Goal: Task Accomplishment & Management: Manage account settings

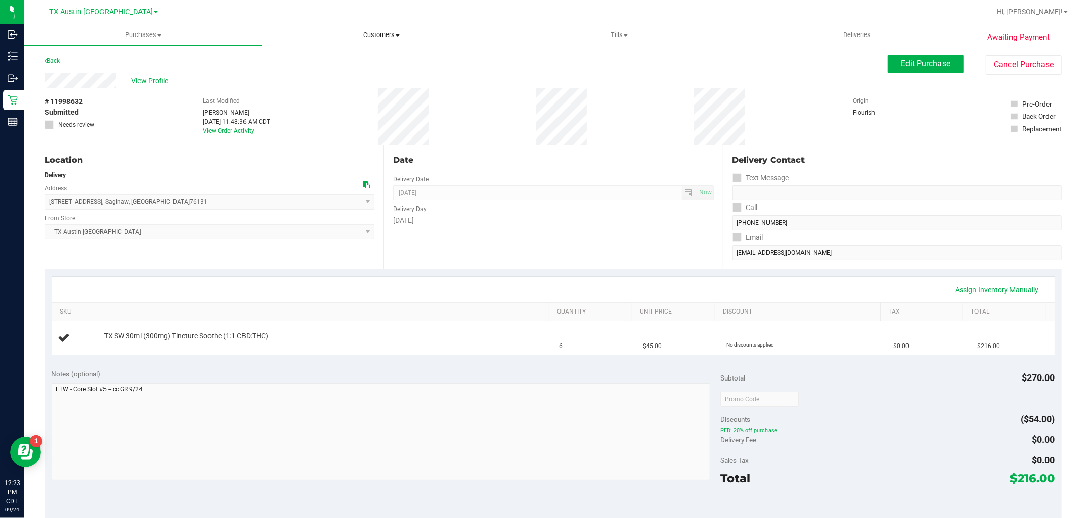
click at [380, 42] on uib-tab-heading "Customers All customers Add a new customer All physicians" at bounding box center [381, 35] width 237 height 20
click at [370, 58] on li "All customers" at bounding box center [381, 61] width 238 height 12
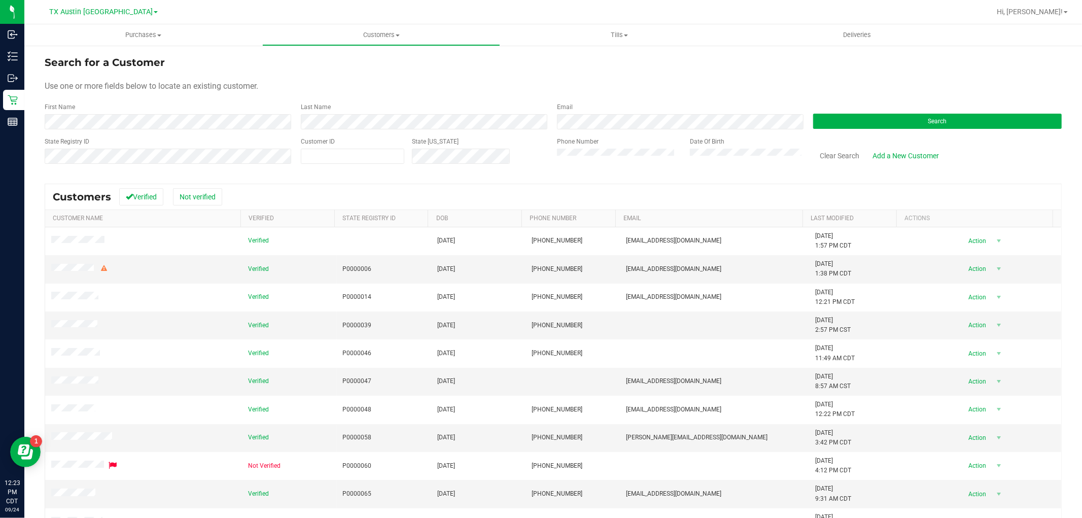
click at [824, 133] on form "Search for a Customer Use one or more fields below to locate an existing custom…" at bounding box center [553, 114] width 1017 height 118
click at [841, 118] on button "Search" at bounding box center [937, 121] width 248 height 15
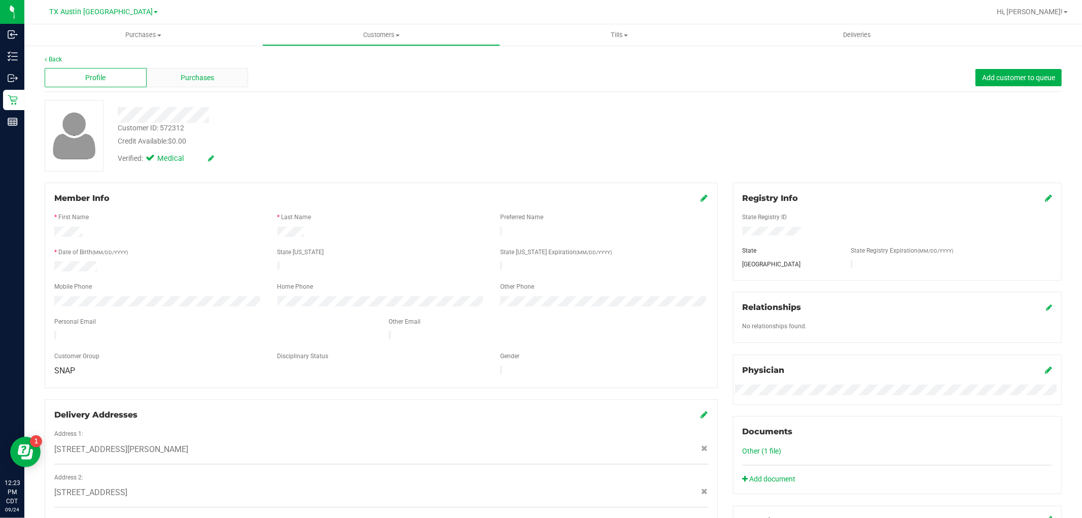
click at [200, 83] on div "Purchases" at bounding box center [198, 77] width 102 height 19
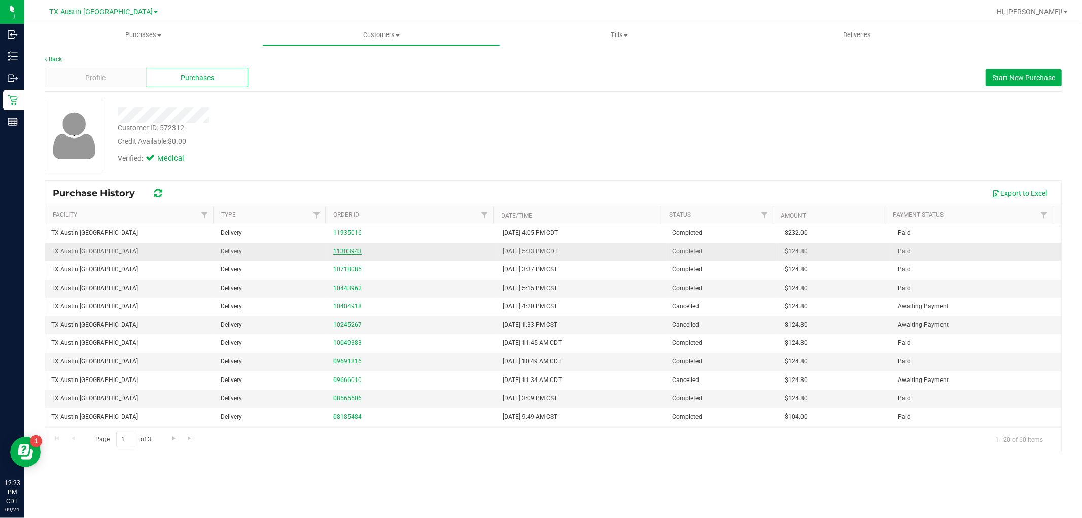
click at [350, 251] on link "11303943" at bounding box center [347, 250] width 28 height 7
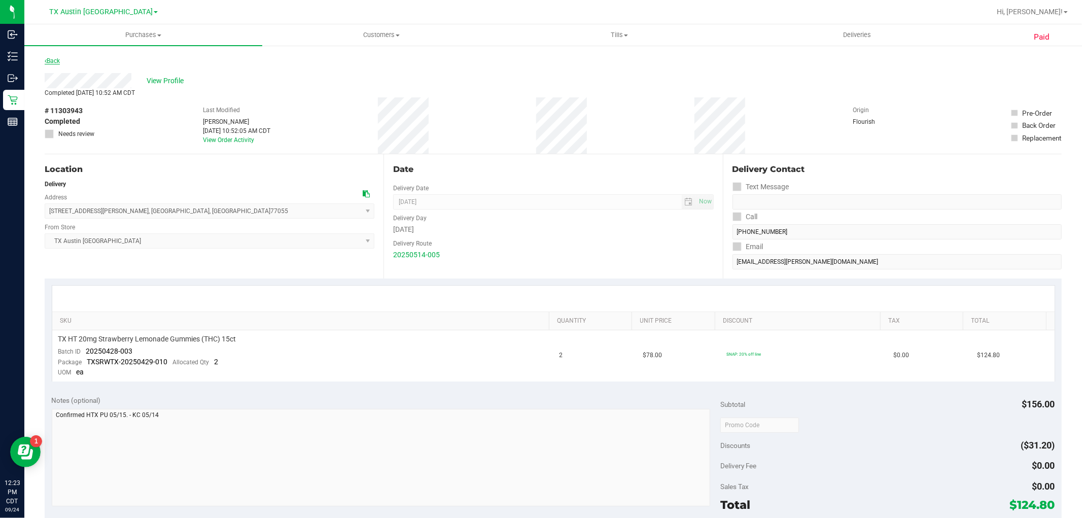
click at [54, 59] on link "Back" at bounding box center [52, 60] width 15 height 7
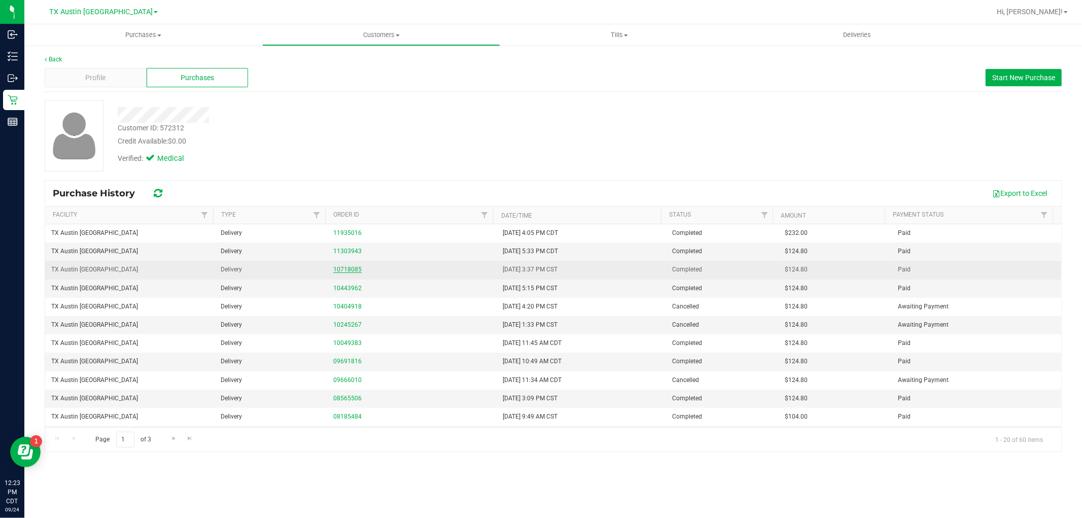
click at [346, 268] on link "10718085" at bounding box center [347, 269] width 28 height 7
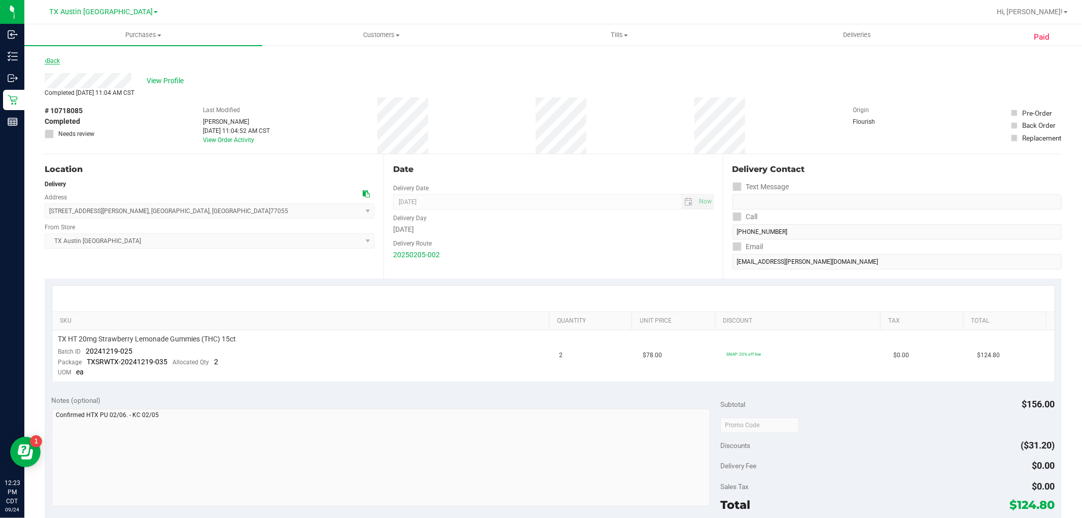
click at [53, 58] on link "Back" at bounding box center [52, 60] width 15 height 7
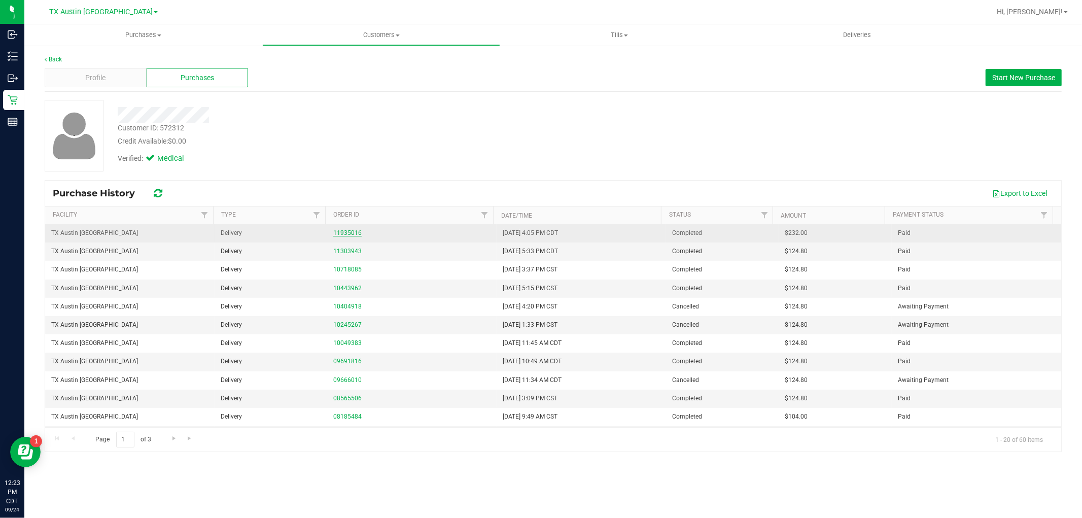
click at [349, 230] on link "11935016" at bounding box center [347, 232] width 28 height 7
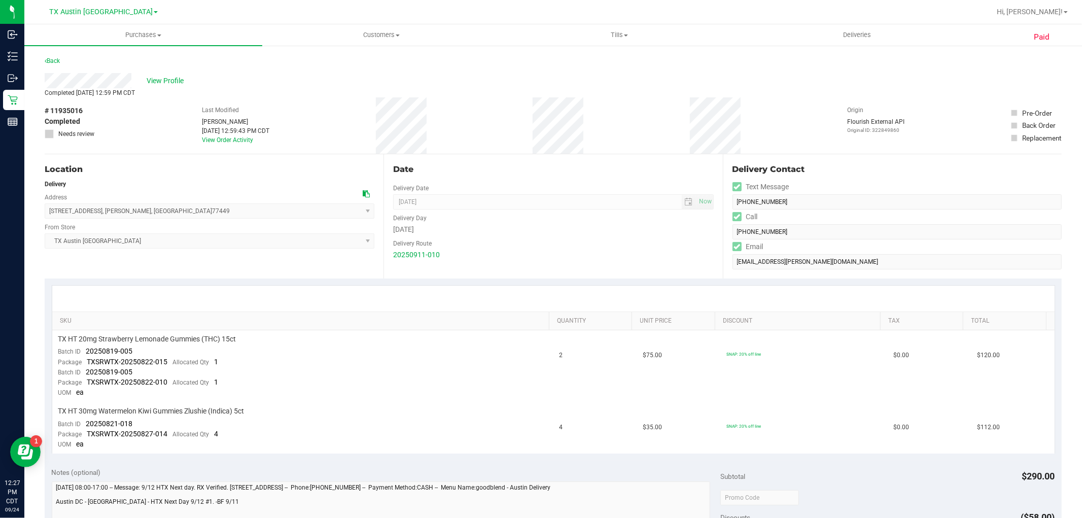
click at [363, 189] on div at bounding box center [366, 194] width 7 height 11
click at [363, 193] on icon at bounding box center [366, 193] width 7 height 7
click at [164, 78] on span "View Profile" at bounding box center [167, 81] width 41 height 11
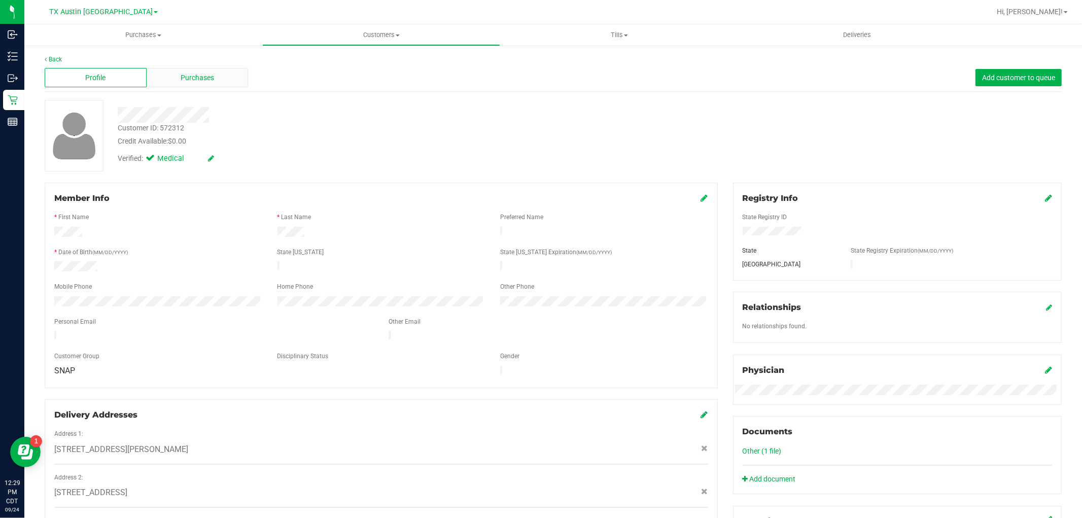
click at [215, 82] on div "Purchases" at bounding box center [198, 77] width 102 height 19
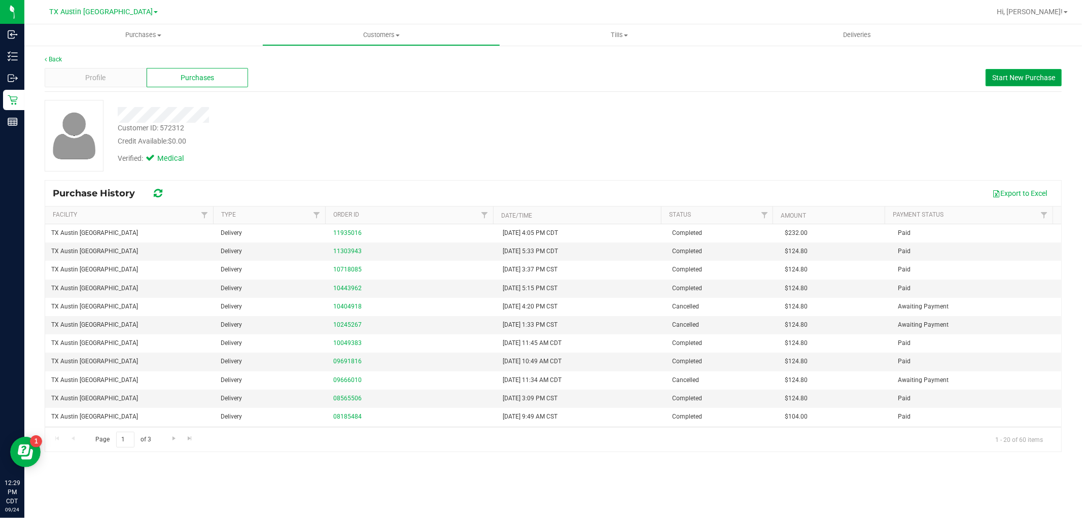
click at [1005, 76] on span "Start New Purchase" at bounding box center [1023, 78] width 63 height 8
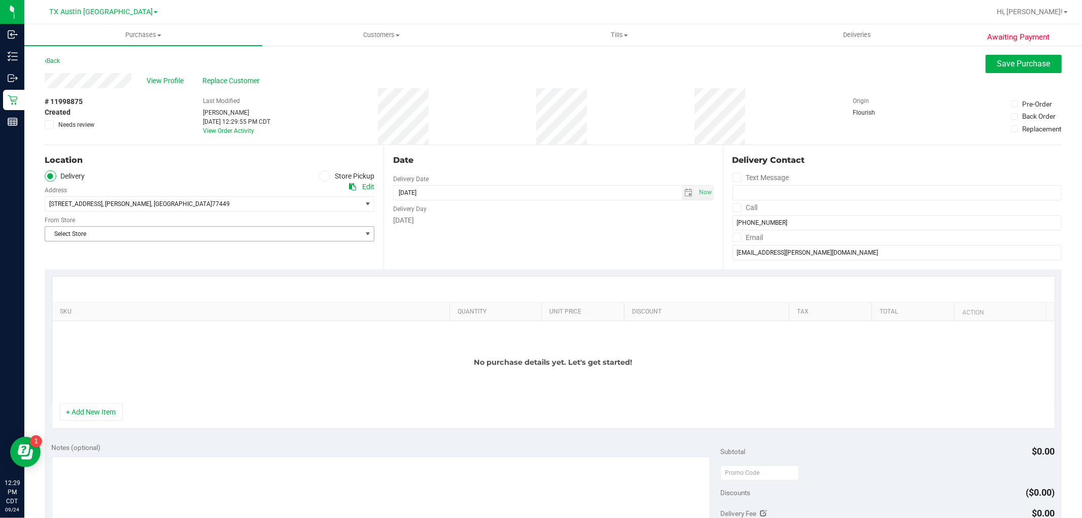
click at [316, 230] on span "Select Store" at bounding box center [203, 234] width 316 height 14
click at [329, 237] on span "Select Store" at bounding box center [203, 234] width 316 height 14
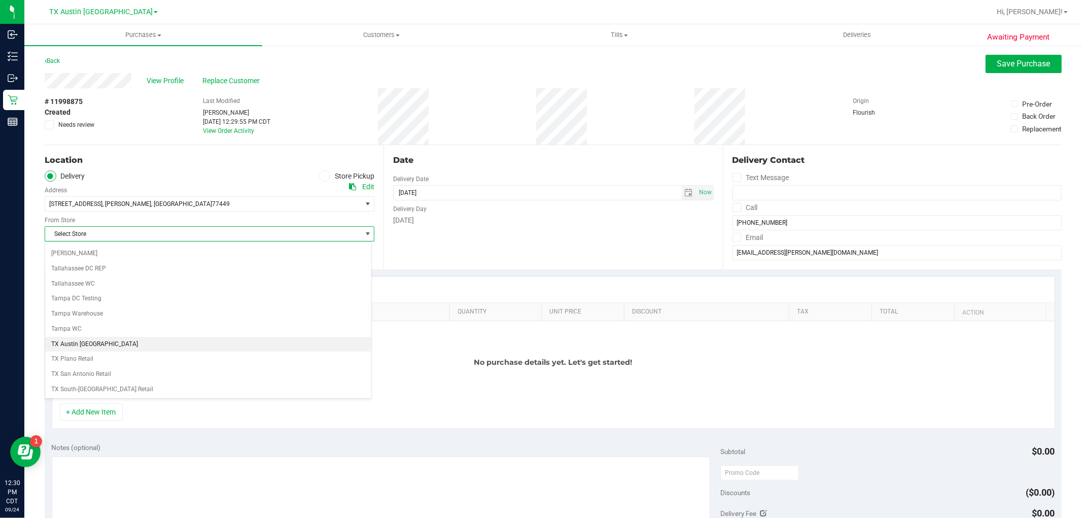
click at [170, 342] on li "TX Austin [GEOGRAPHIC_DATA]" at bounding box center [208, 344] width 326 height 15
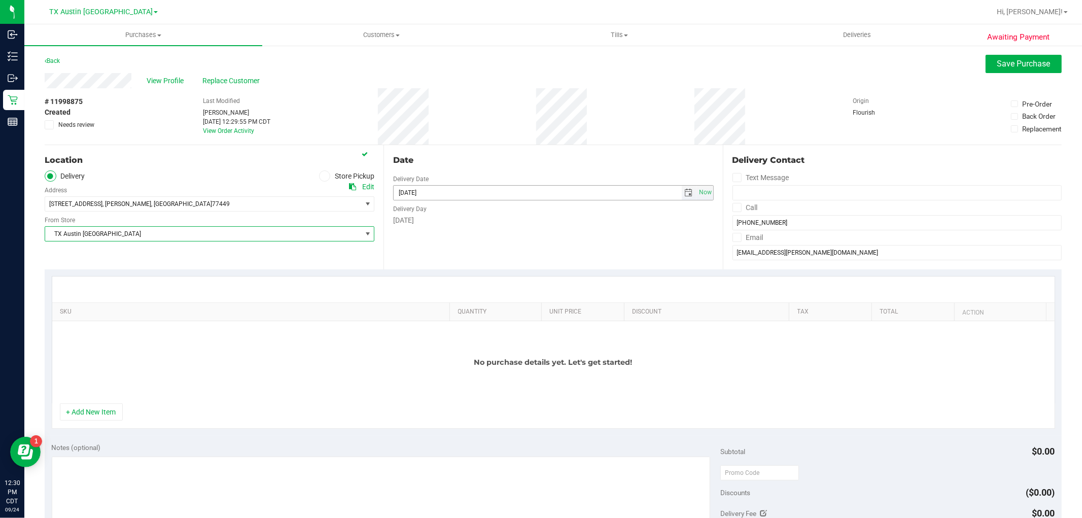
click at [685, 194] on span "select" at bounding box center [689, 193] width 8 height 8
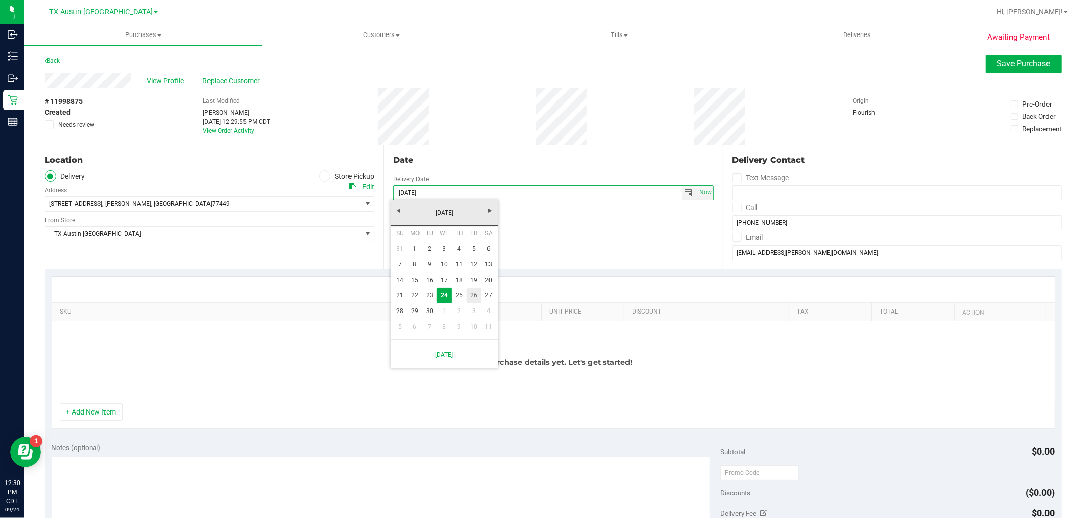
click at [468, 296] on link "26" at bounding box center [473, 295] width 15 height 16
type input "[DATE]"
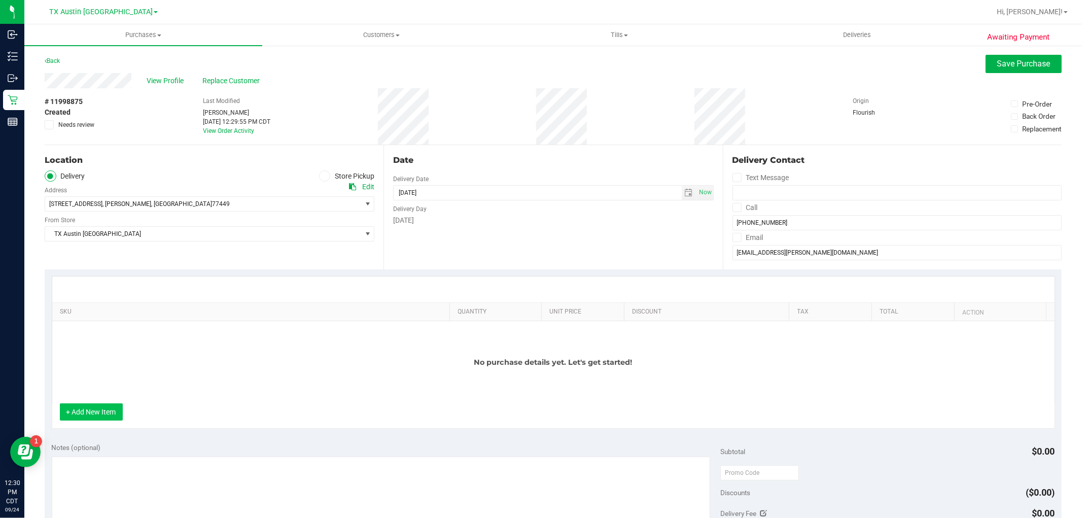
click at [110, 415] on button "+ Add New Item" at bounding box center [91, 411] width 63 height 17
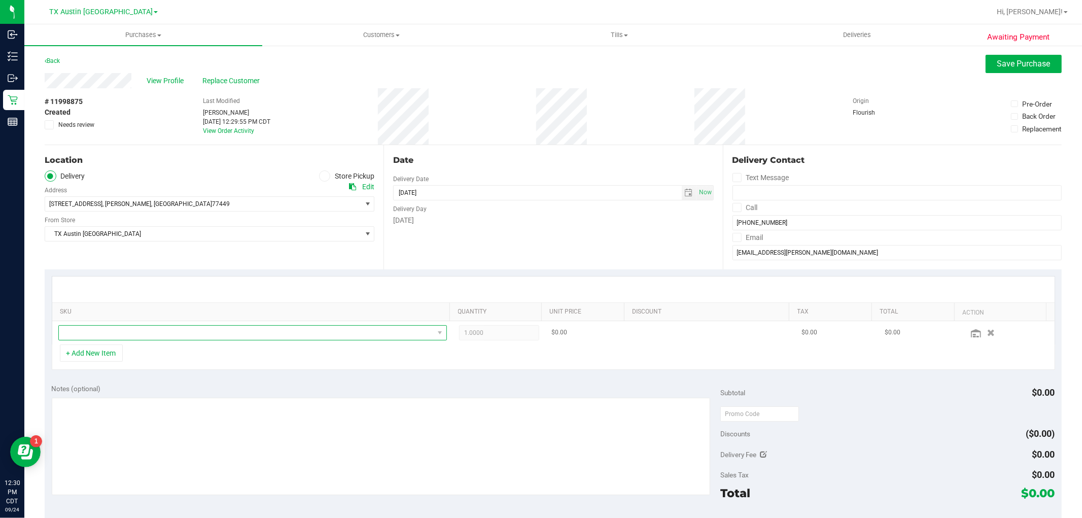
click at [138, 338] on span "NO DATA FOUND" at bounding box center [246, 333] width 375 height 14
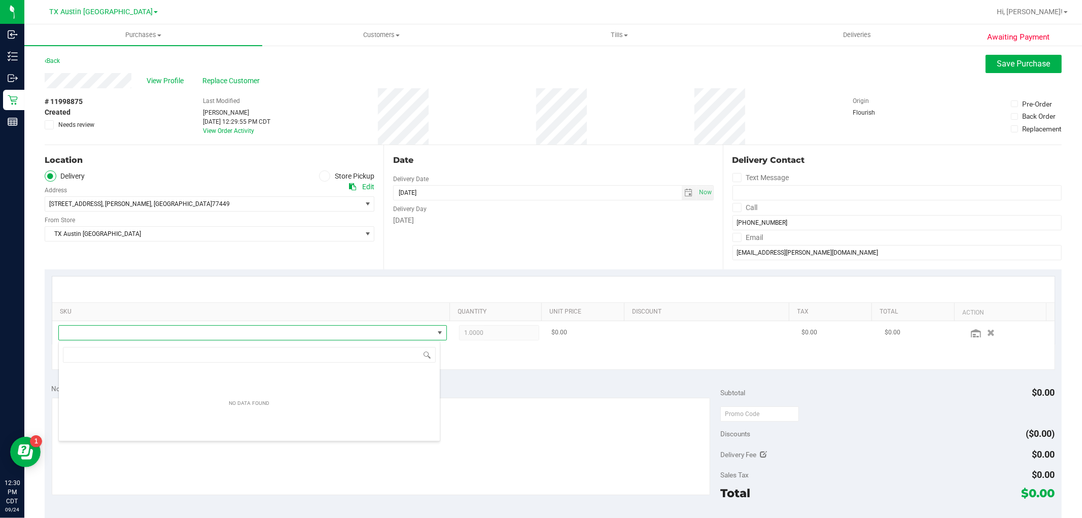
scroll to position [15, 378]
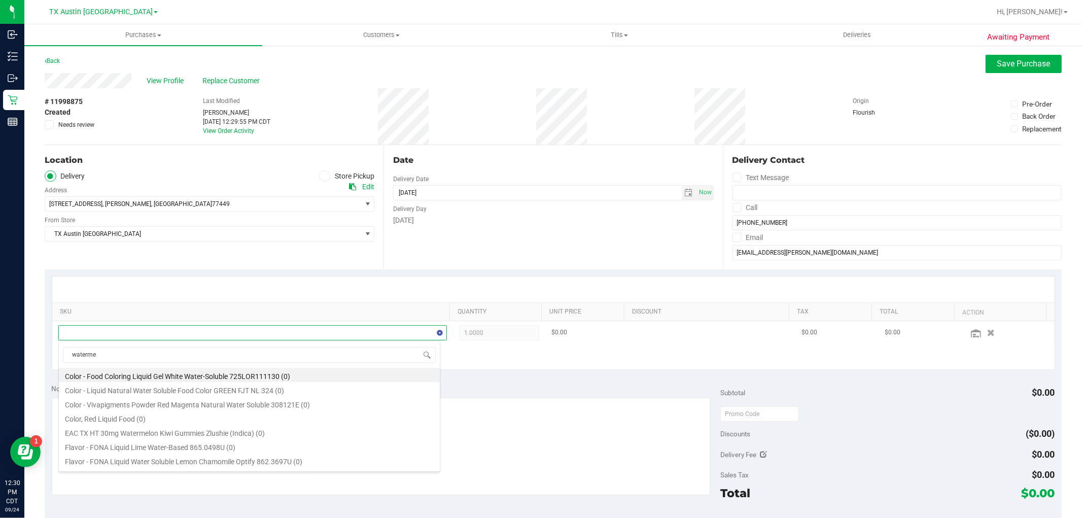
type input "watermel"
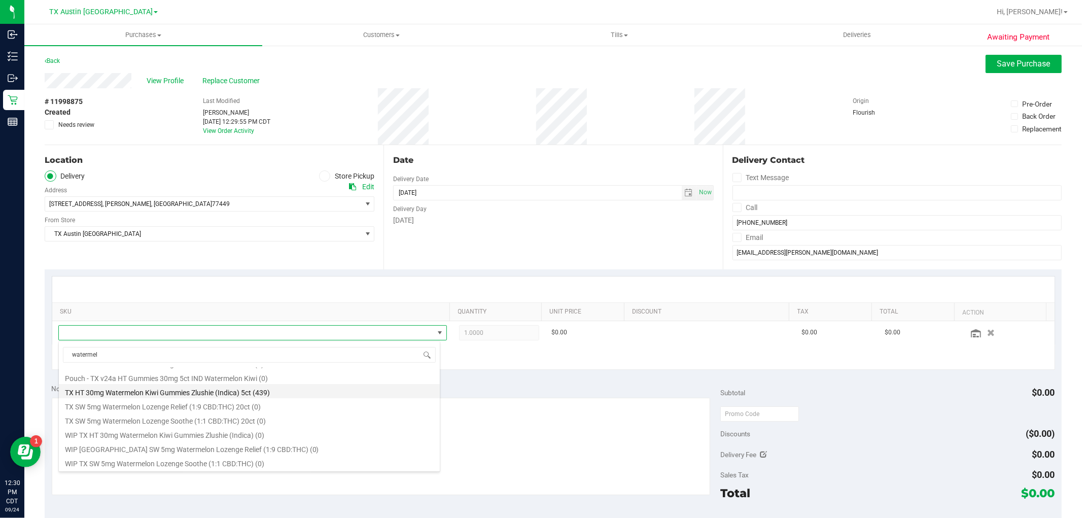
click at [270, 392] on li "TX HT 30mg Watermelon Kiwi Gummies Zlushie (Indica) 5ct (439)" at bounding box center [249, 391] width 381 height 14
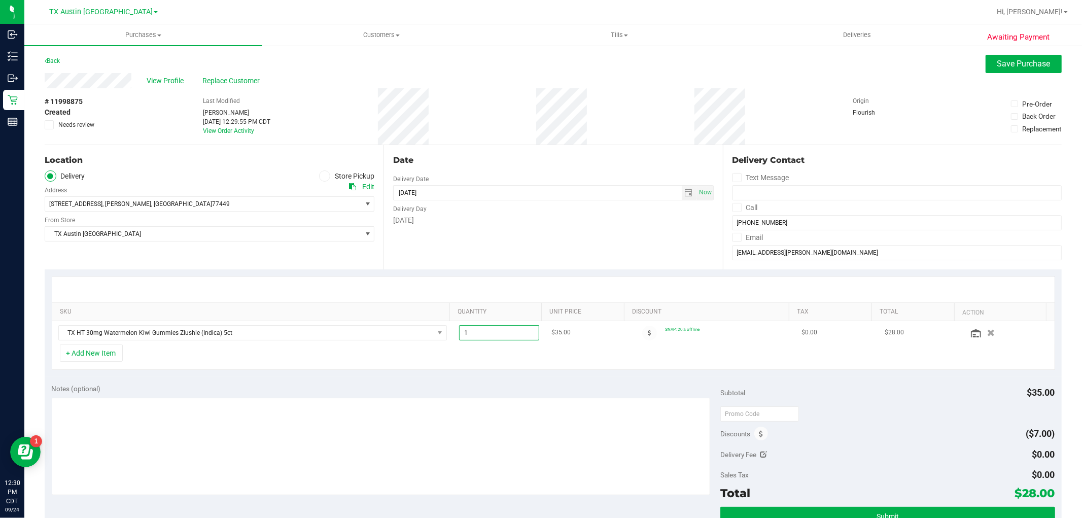
click at [475, 338] on span "1.00 1" at bounding box center [499, 332] width 80 height 15
click at [475, 338] on input "1" at bounding box center [498, 333] width 79 height 14
type input "8"
type input "8.00"
click at [277, 444] on textarea at bounding box center [381, 446] width 659 height 97
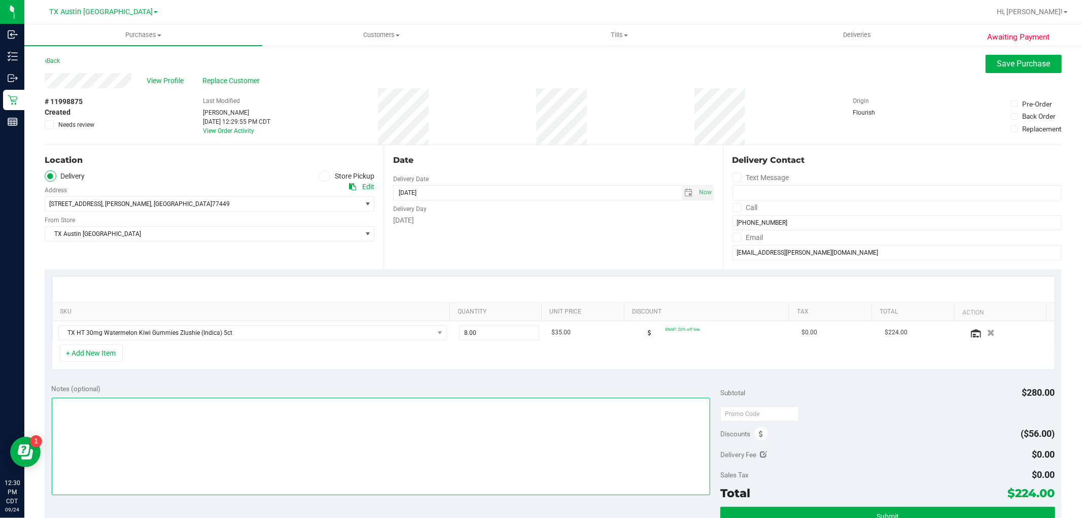
click at [277, 444] on textarea at bounding box center [381, 446] width 659 height 97
click at [545, 415] on textarea at bounding box center [381, 446] width 659 height 97
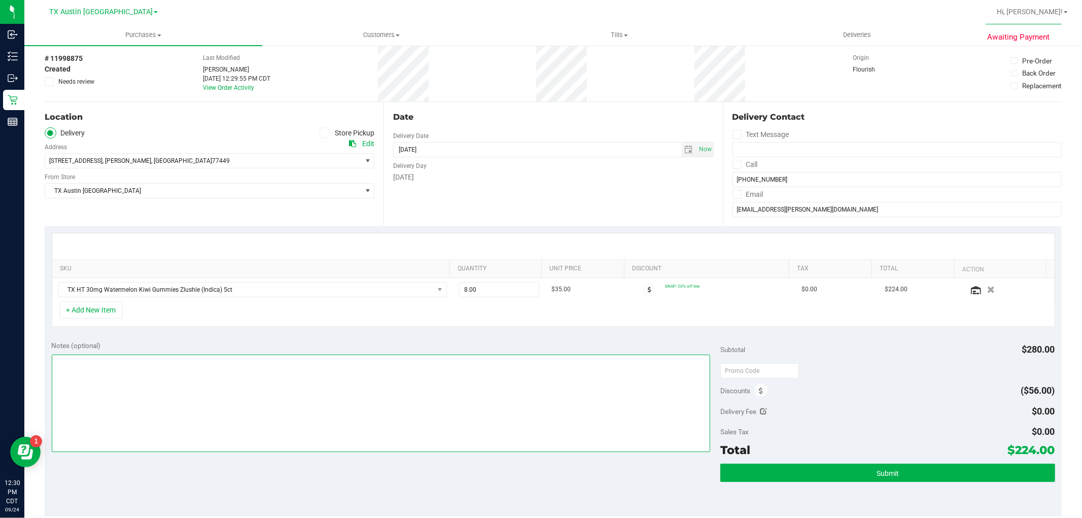
scroll to position [56, 0]
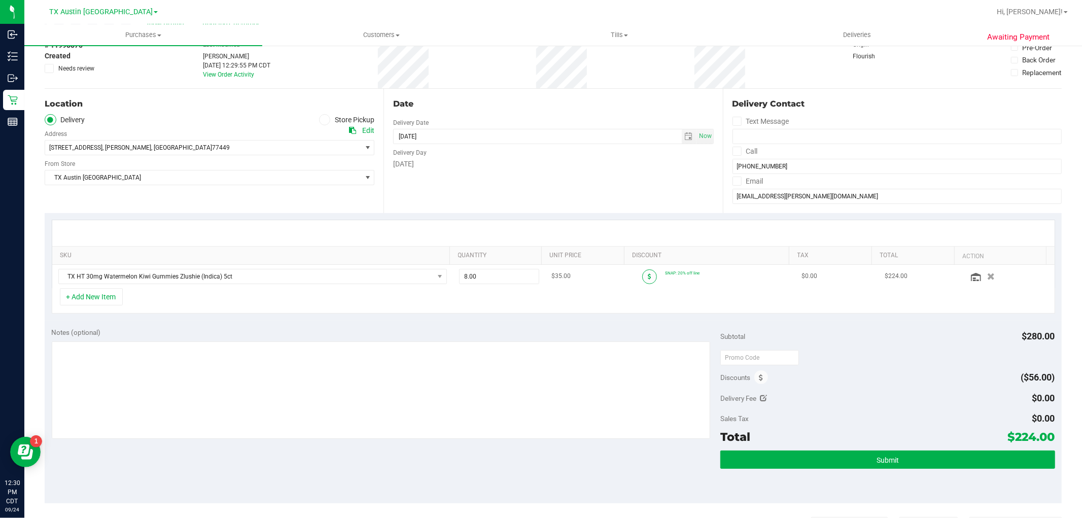
click at [642, 271] on span at bounding box center [649, 276] width 15 height 15
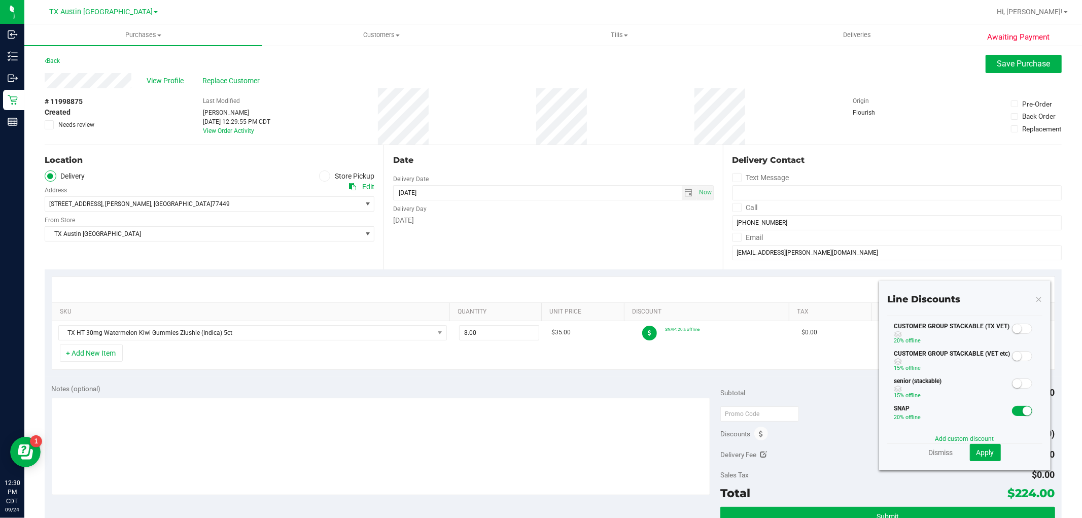
scroll to position [0, 0]
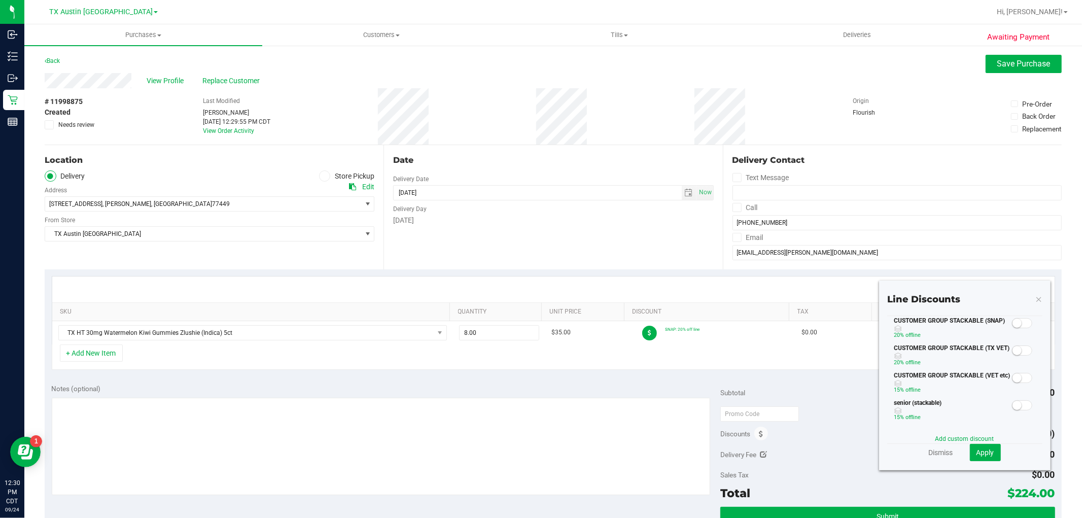
click at [1035, 300] on icon at bounding box center [1038, 299] width 7 height 12
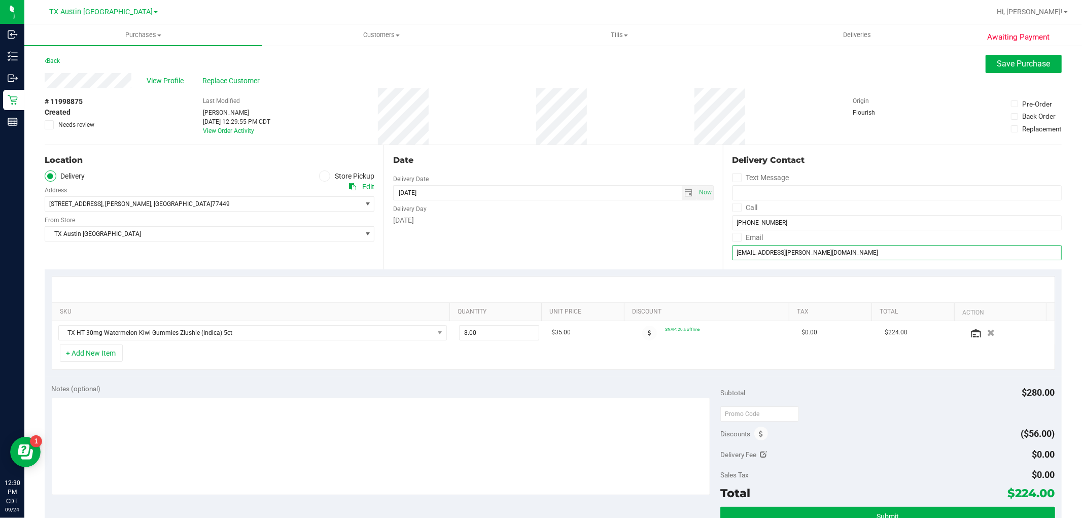
click at [780, 253] on input "[EMAIL_ADDRESS][PERSON_NAME][DOMAIN_NAME]" at bounding box center [896, 252] width 329 height 15
click at [779, 227] on input "[PHONE_NUMBER]" at bounding box center [896, 222] width 329 height 15
click at [779, 226] on input "[PHONE_NUMBER]" at bounding box center [896, 222] width 329 height 15
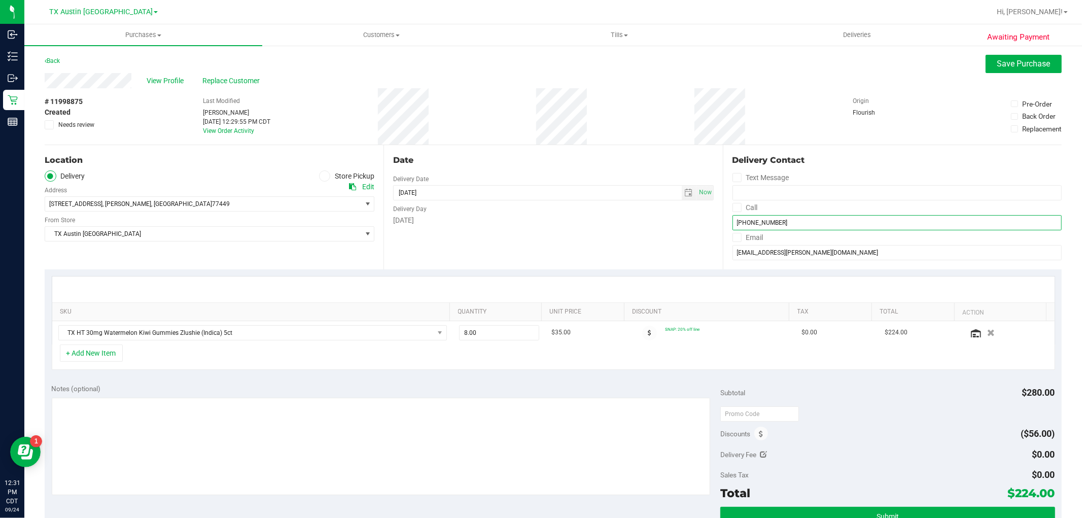
click at [779, 226] on input "[PHONE_NUMBER]" at bounding box center [896, 222] width 329 height 15
click at [782, 249] on input "[EMAIL_ADDRESS][PERSON_NAME][DOMAIN_NAME]" at bounding box center [896, 252] width 329 height 15
click at [1008, 494] on span "$224.00" at bounding box center [1031, 493] width 47 height 14
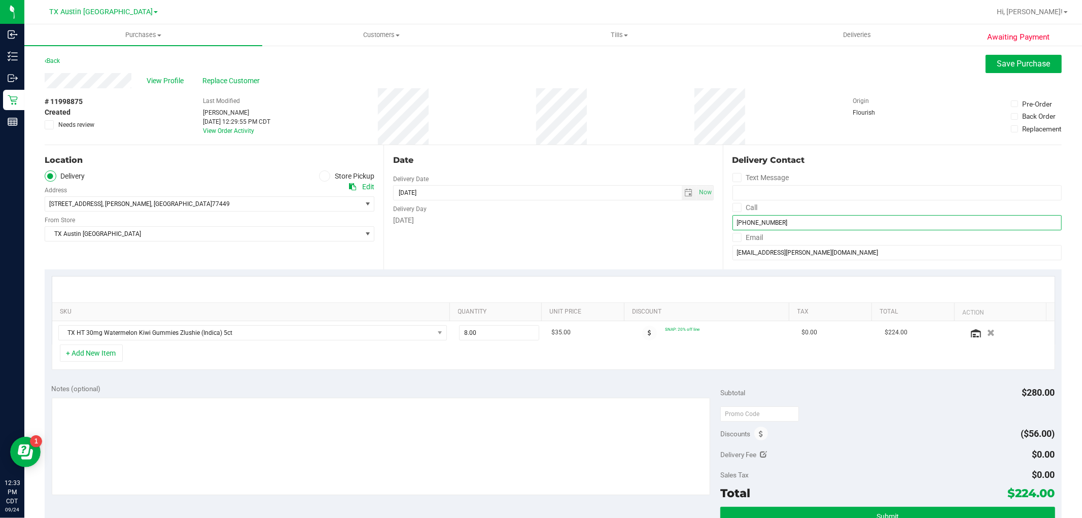
click at [752, 222] on input "[PHONE_NUMBER]" at bounding box center [896, 222] width 329 height 15
click at [212, 205] on span "77449" at bounding box center [221, 203] width 18 height 7
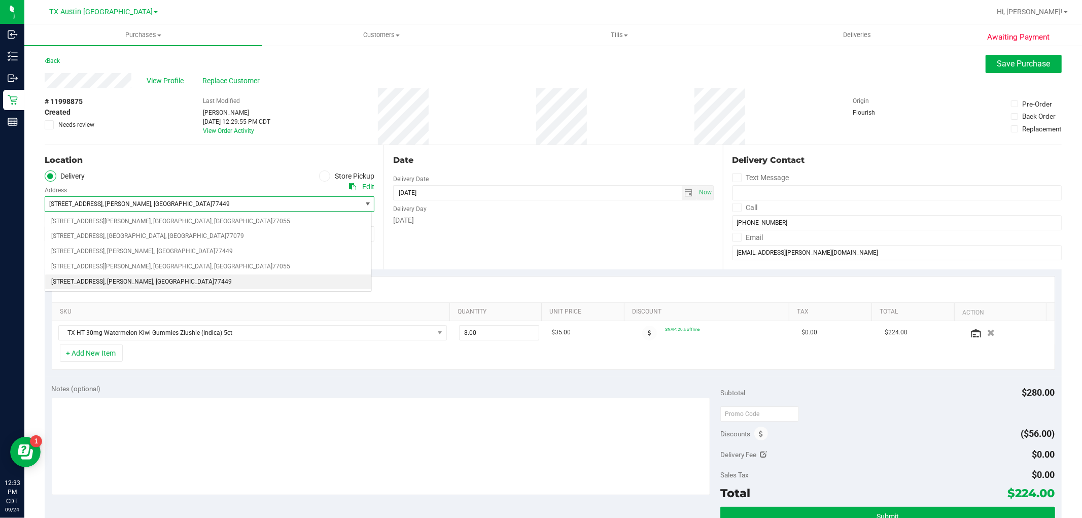
click at [212, 205] on span "77449" at bounding box center [221, 203] width 18 height 7
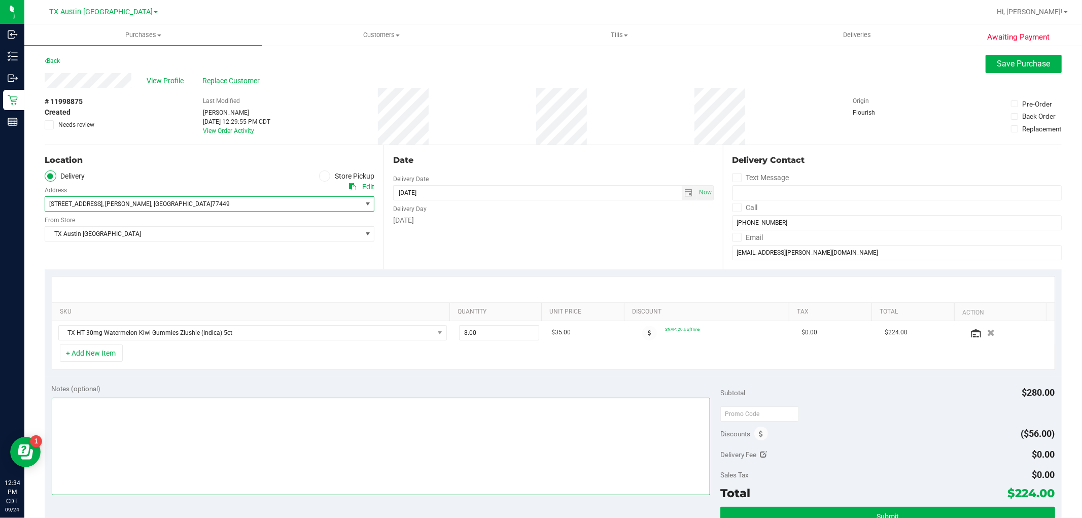
click at [612, 455] on textarea at bounding box center [381, 446] width 659 height 97
type textarea "-"
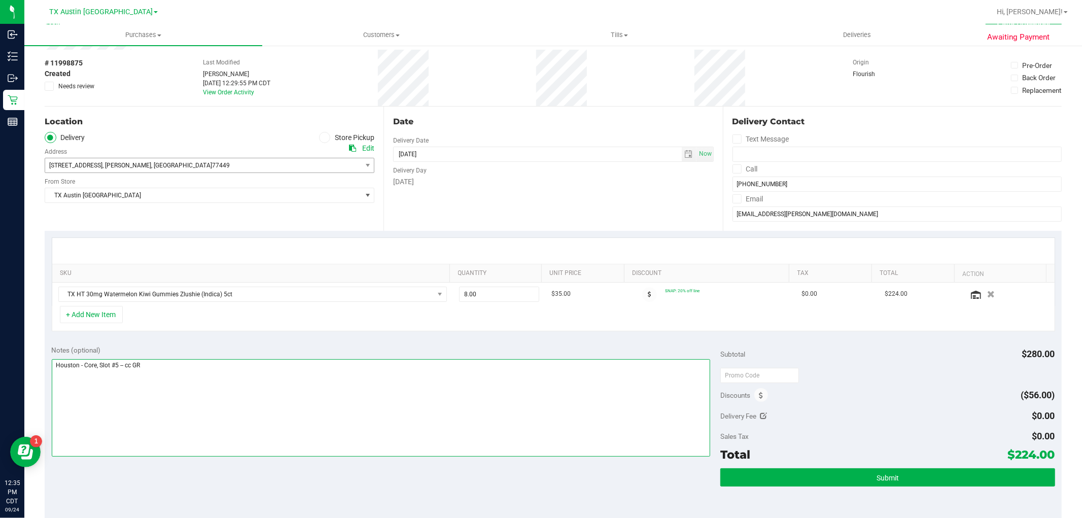
scroll to position [56, 0]
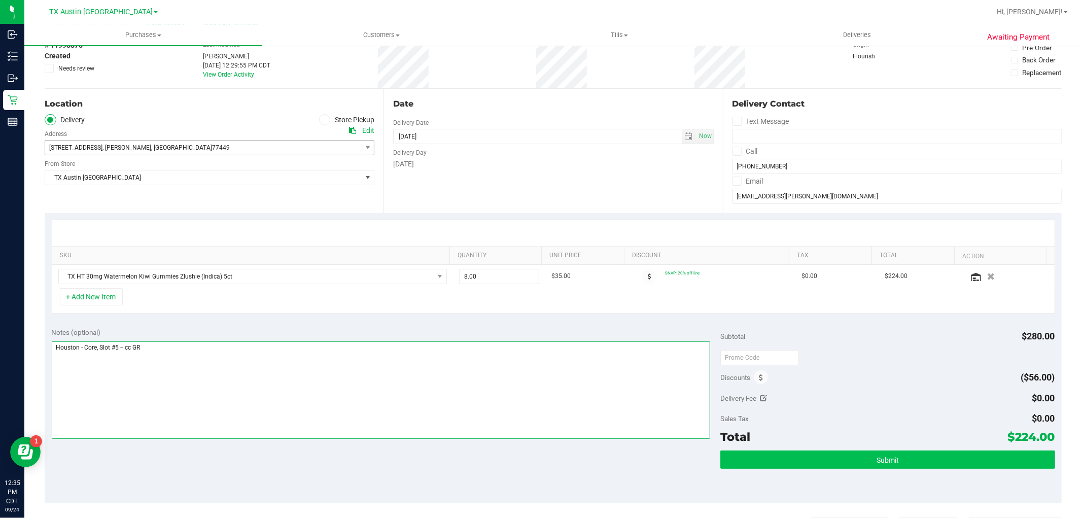
type textarea "Houston - Core, Slot #5 -- cc GR"
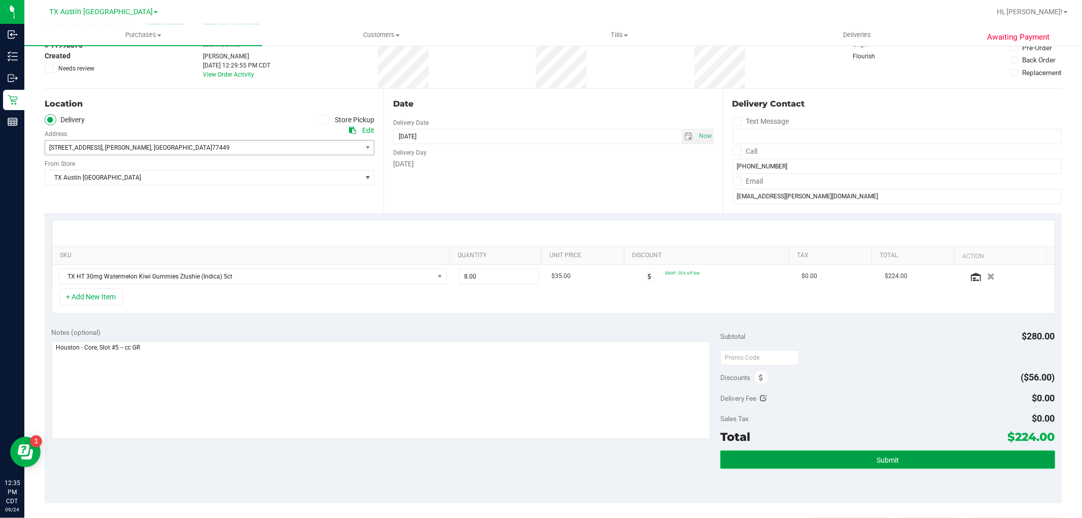
click at [880, 456] on span "Submit" at bounding box center [887, 460] width 22 height 8
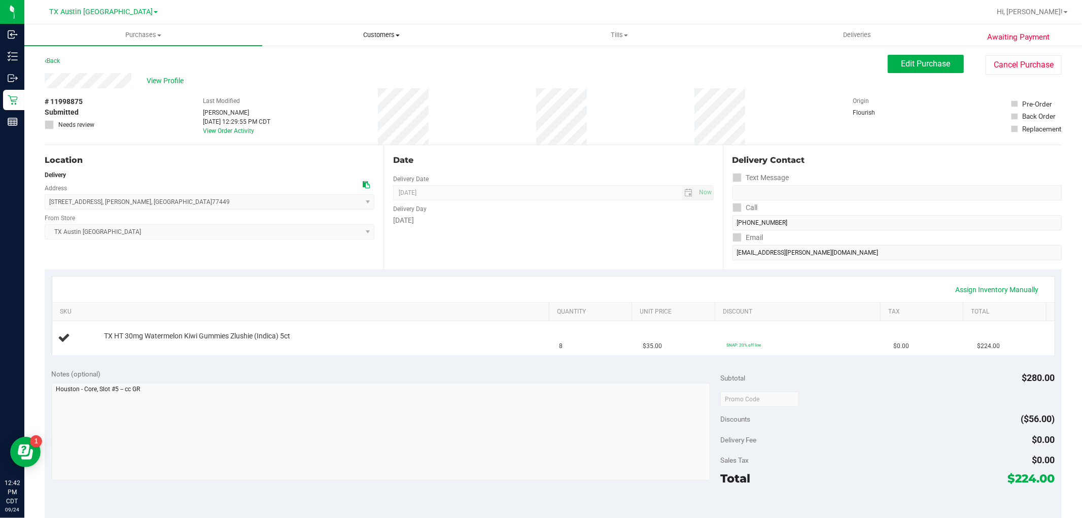
click at [392, 38] on span "Customers" at bounding box center [381, 34] width 237 height 9
click at [386, 58] on li "All customers" at bounding box center [381, 61] width 238 height 12
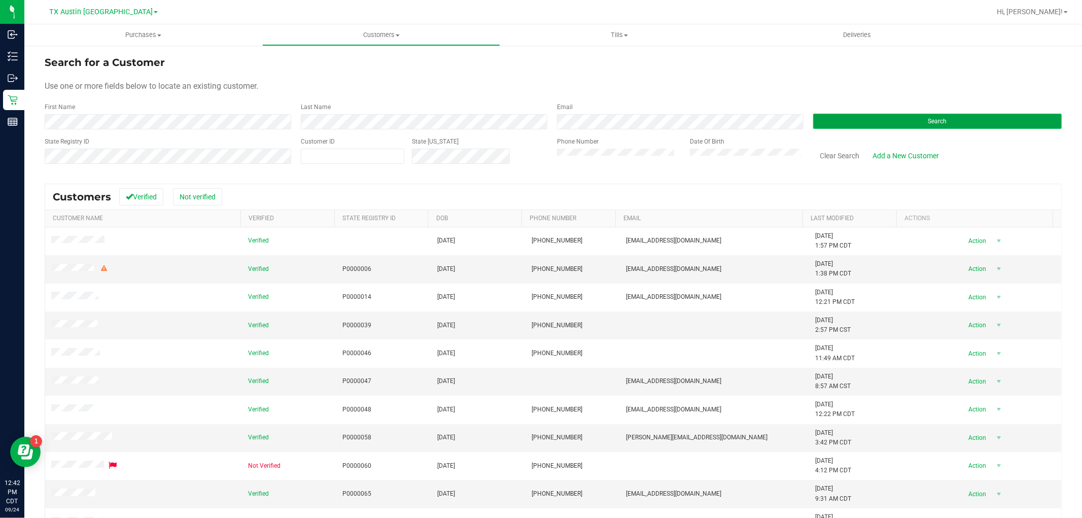
click at [836, 117] on button "Search" at bounding box center [937, 121] width 248 height 15
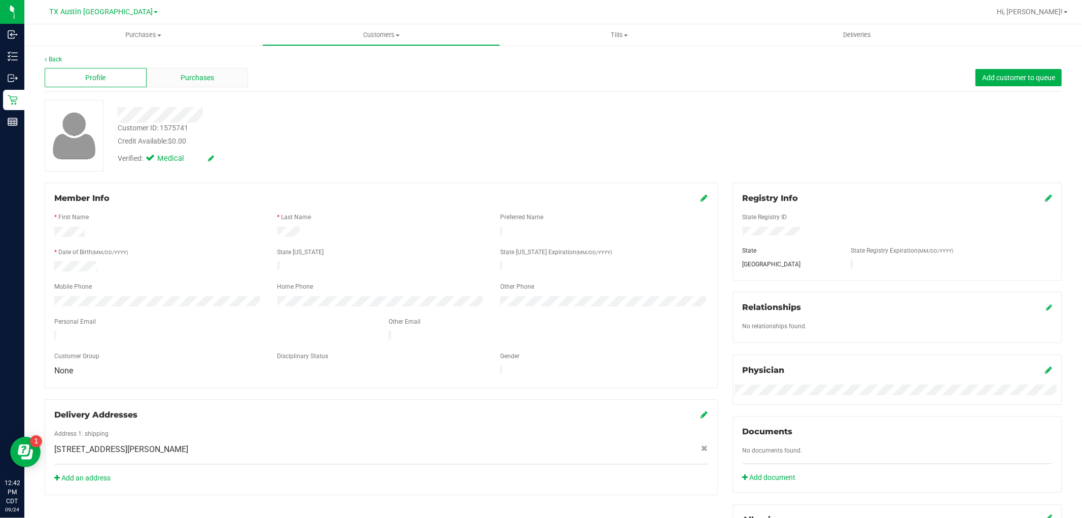
click at [219, 75] on div "Purchases" at bounding box center [198, 77] width 102 height 19
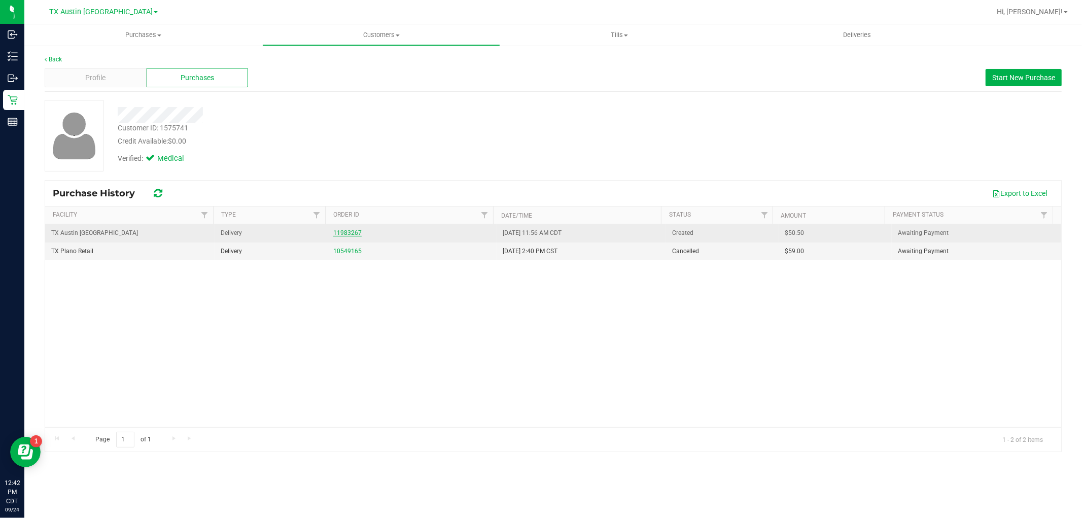
click at [343, 233] on link "11983267" at bounding box center [347, 232] width 28 height 7
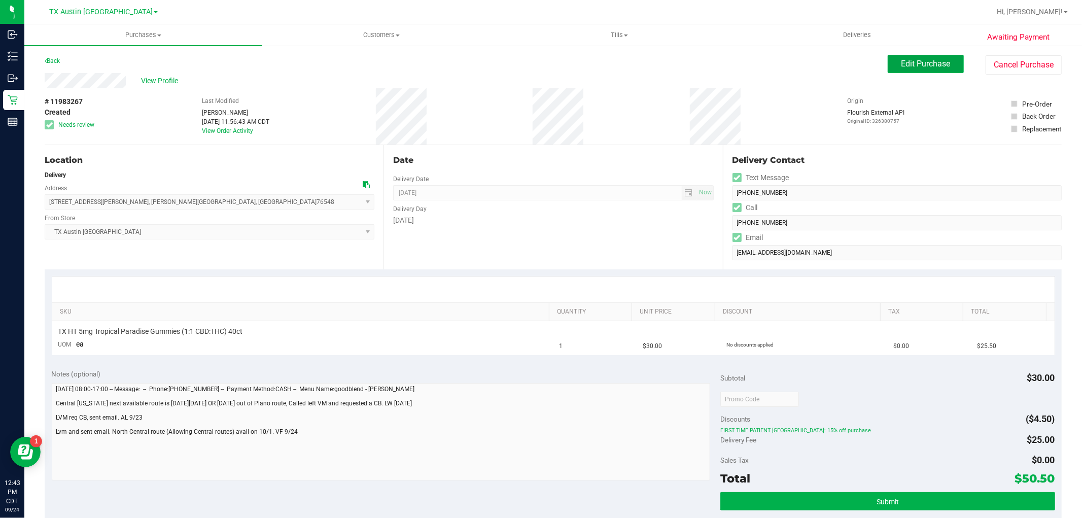
click at [920, 59] on span "Edit Purchase" at bounding box center [925, 64] width 49 height 10
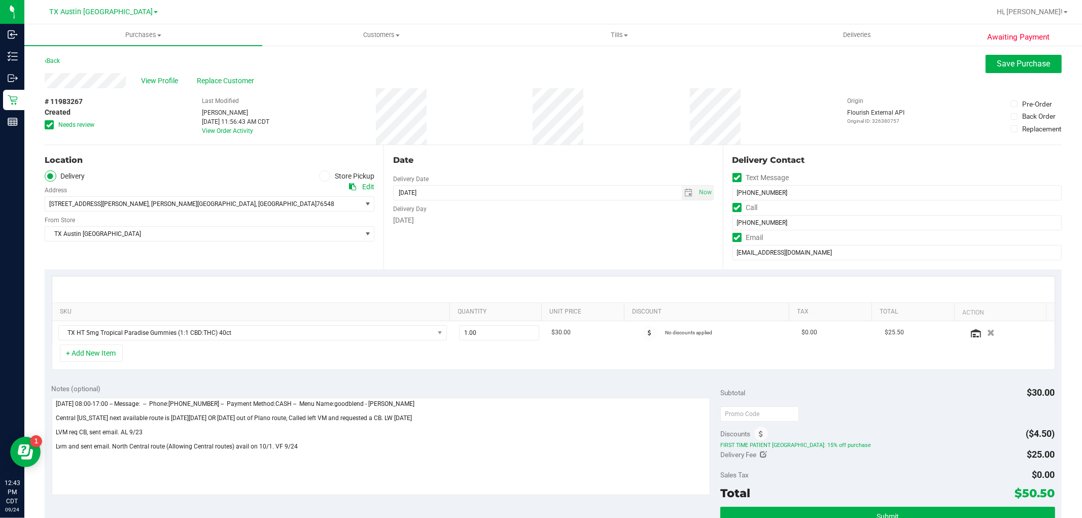
click at [350, 188] on icon at bounding box center [352, 186] width 7 height 7
click at [311, 447] on textarea at bounding box center [381, 446] width 659 height 97
click at [51, 125] on icon at bounding box center [49, 125] width 7 height 0
click at [0, 0] on input "Needs review" at bounding box center [0, 0] width 0 height 0
click at [365, 230] on span "select" at bounding box center [368, 234] width 8 height 8
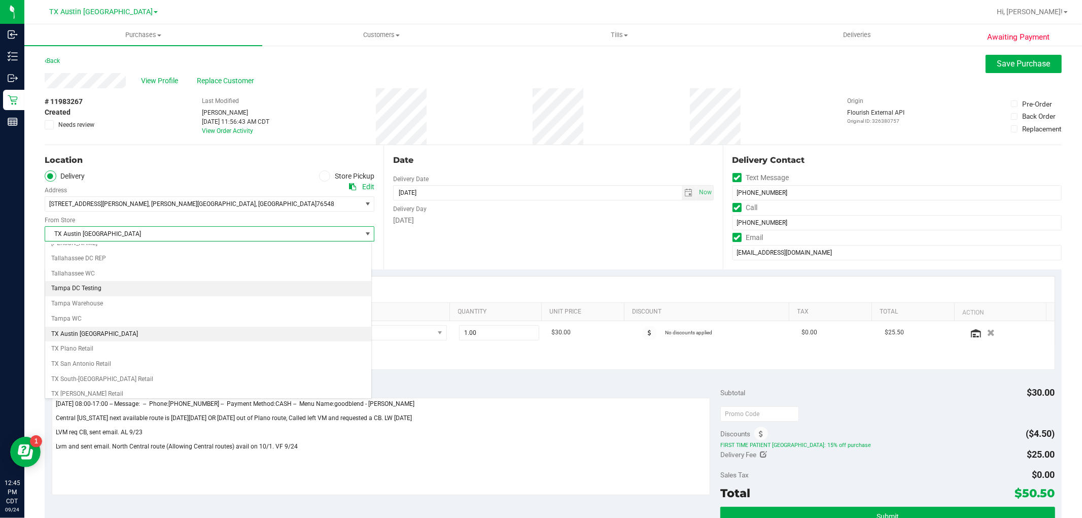
scroll to position [742, 0]
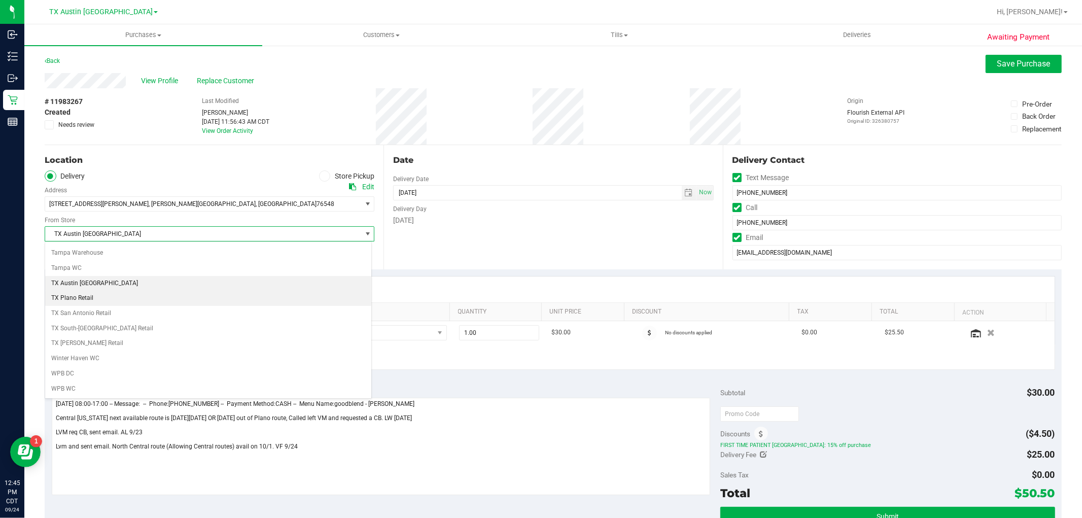
click at [133, 299] on li "TX Plano Retail" at bounding box center [208, 298] width 326 height 15
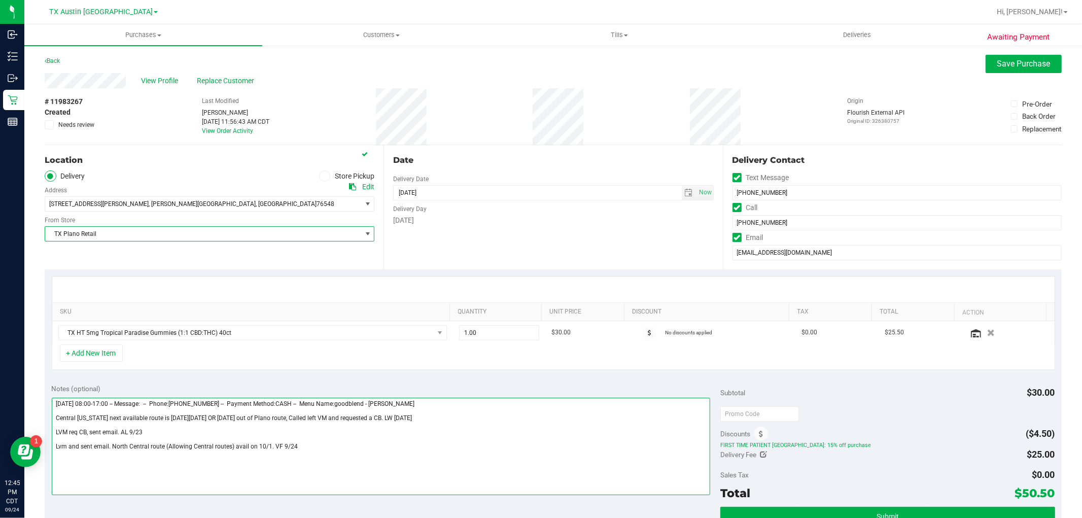
click at [316, 453] on textarea at bounding box center [381, 446] width 659 height 97
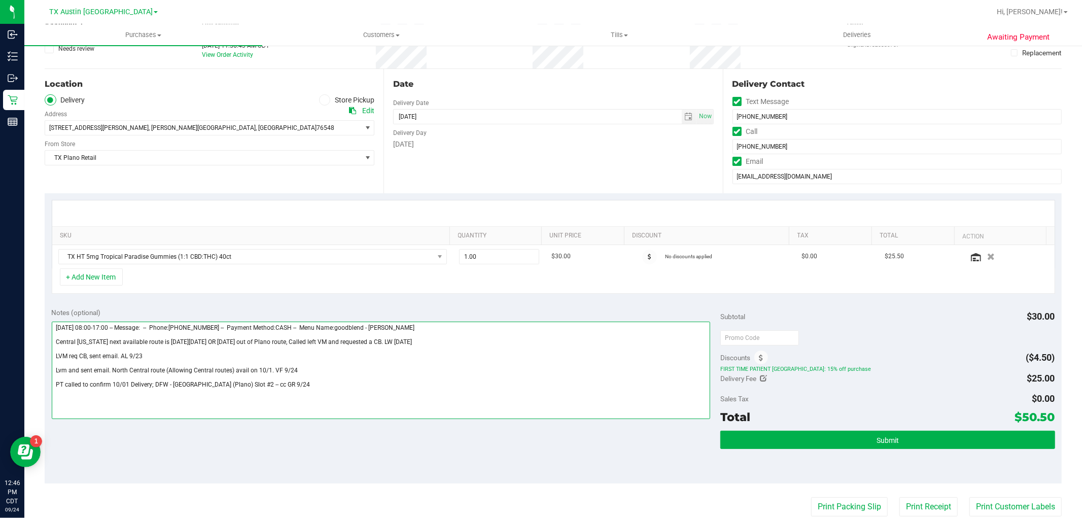
scroll to position [113, 0]
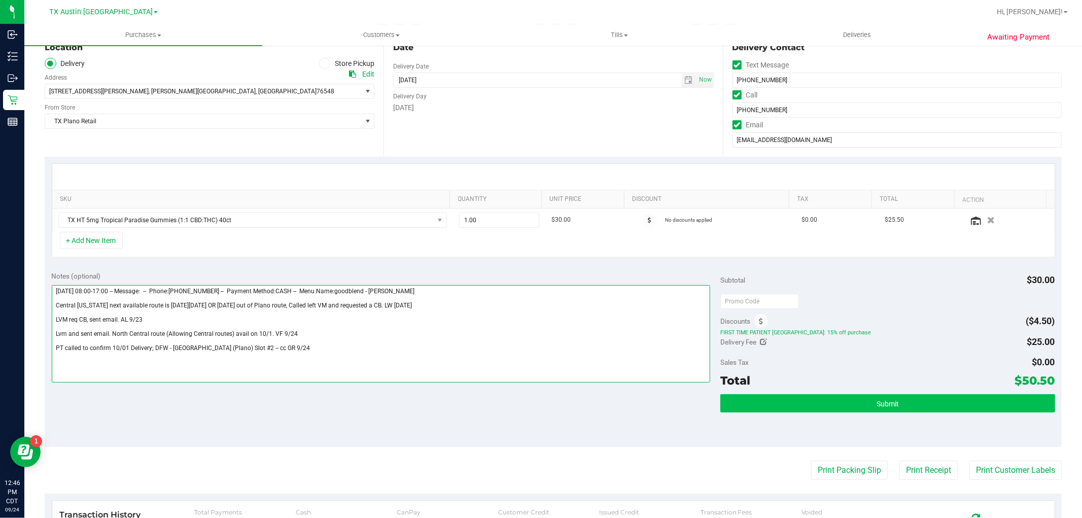
type textarea "[DATE] 08:00-17:00 -- Message: -- Phone:[PHONE_NUMBER] -- Payment Method:CASH -…"
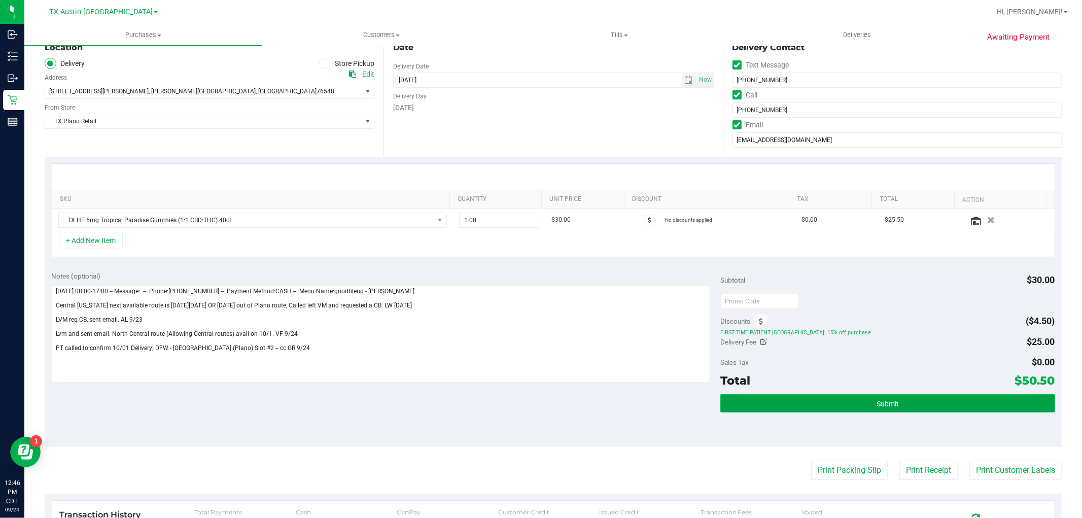
click at [929, 408] on button "Submit" at bounding box center [887, 403] width 334 height 18
